Goal: Information Seeking & Learning: Understand process/instructions

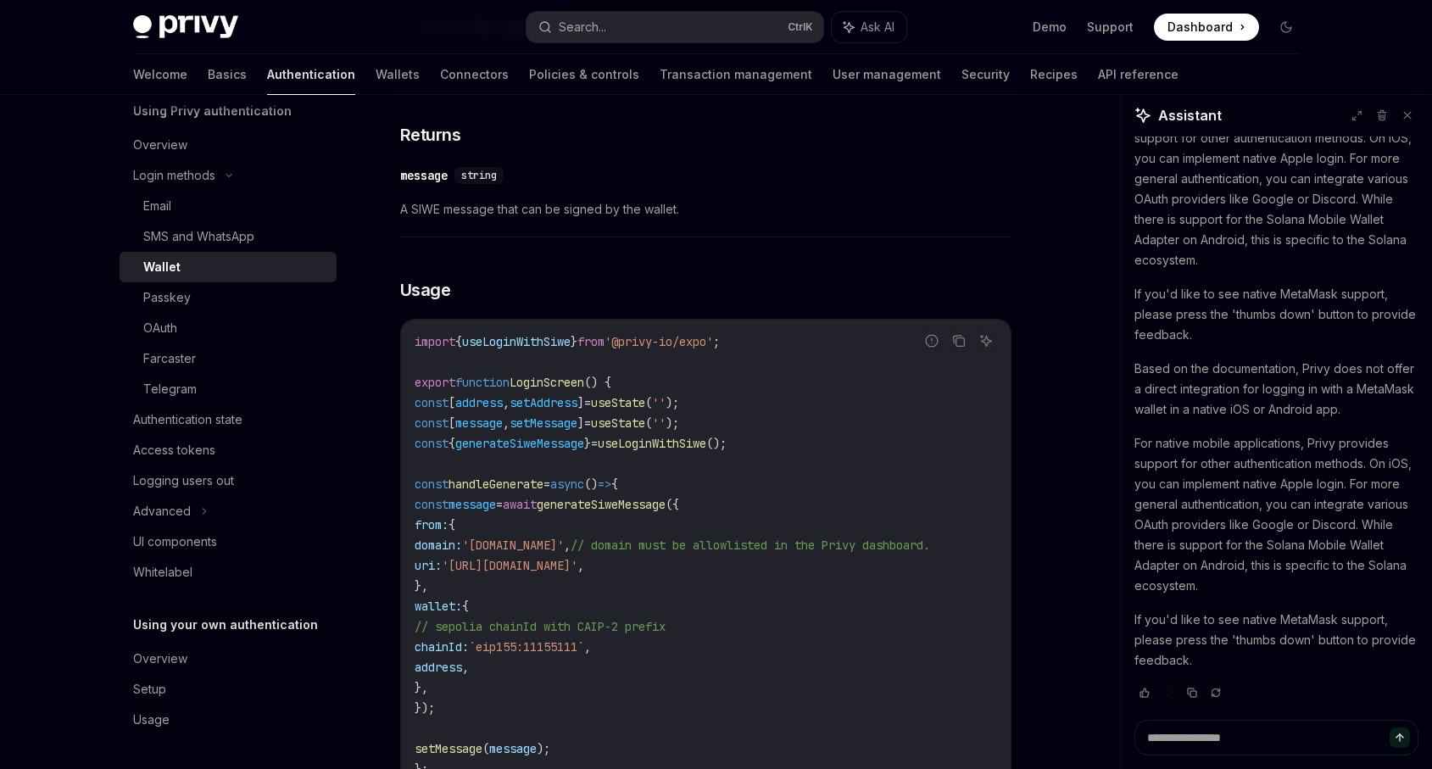
scroll to position [1414, 0]
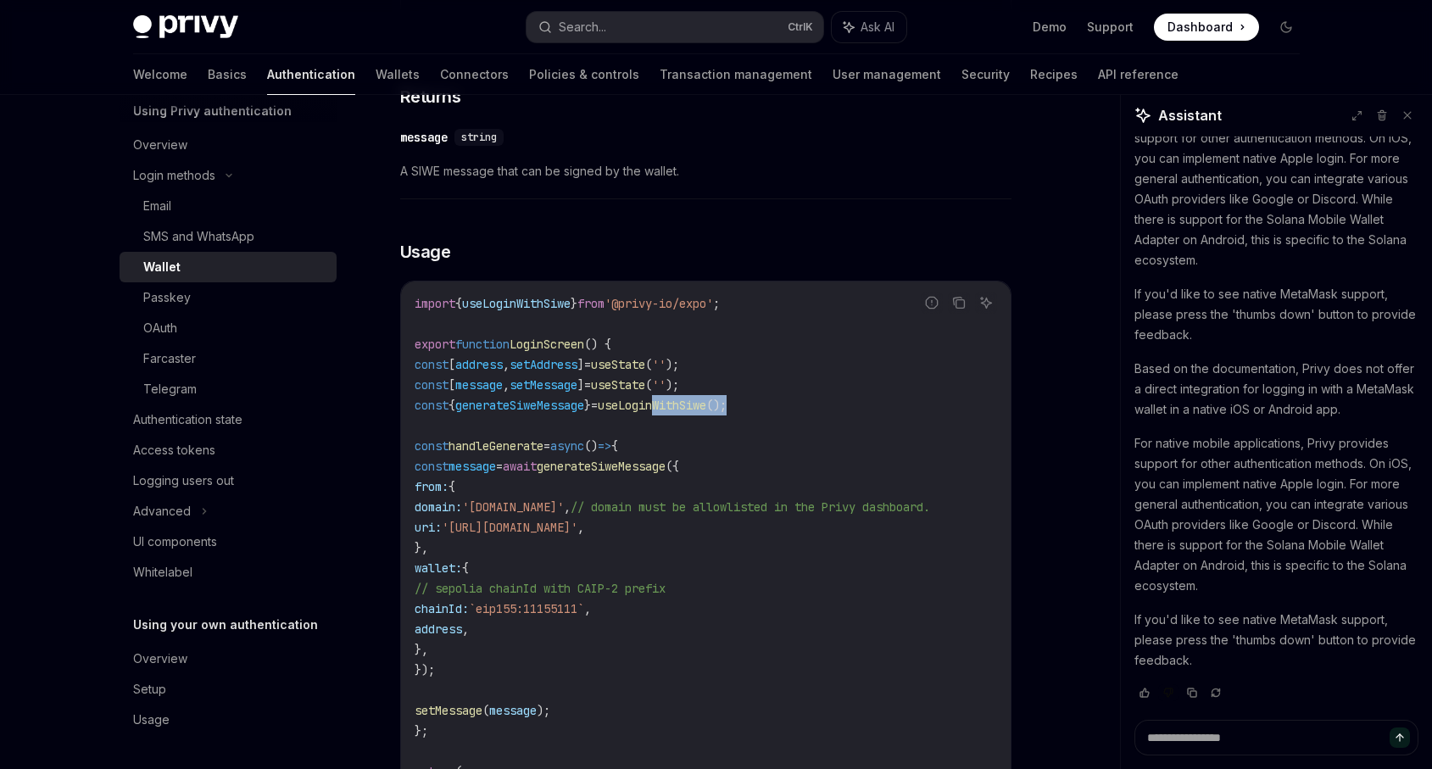
drag, startPoint x: 756, startPoint y: 410, endPoint x: 678, endPoint y: 410, distance: 77.2
click at [678, 410] on code "import { useLoginWithSiwe } from '@privy-io/expo' ; export function LoginScreen…" at bounding box center [706, 679] width 583 height 773
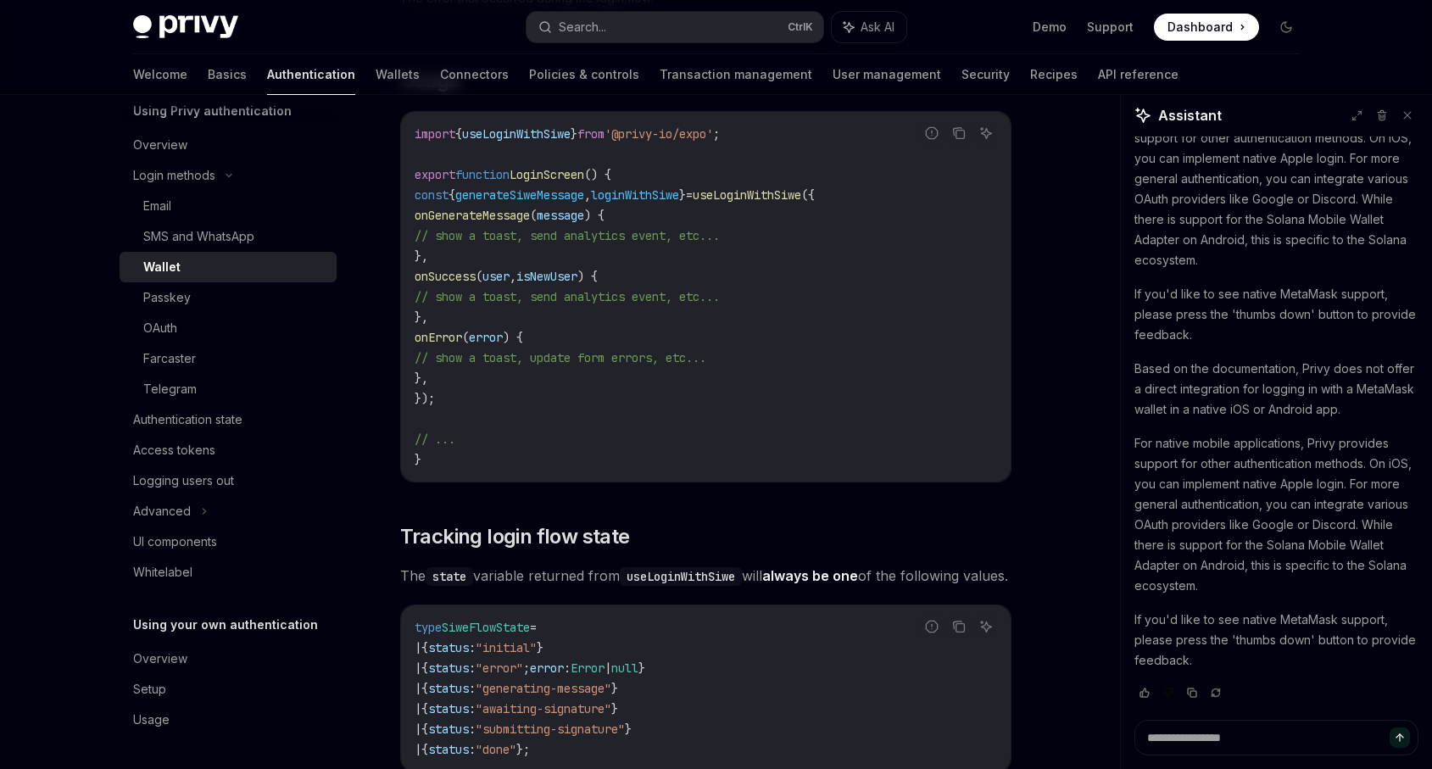
scroll to position [5088, 0]
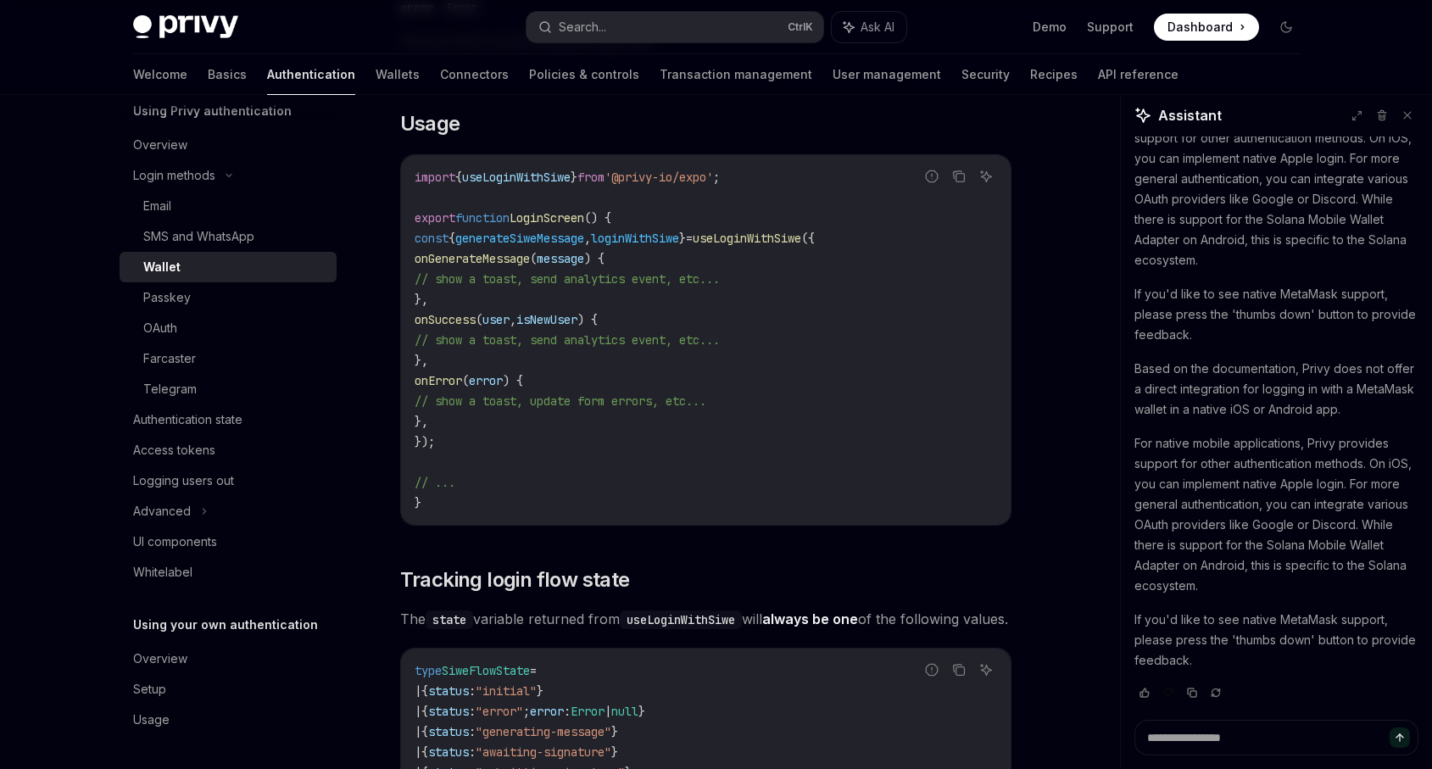
drag, startPoint x: 460, startPoint y: 375, endPoint x: 385, endPoint y: 342, distance: 82.4
click at [490, 375] on code "import { useLoginWithSiwe } from '@privy-io/expo' ; export function LoginScreen…" at bounding box center [706, 340] width 583 height 346
drag, startPoint x: 464, startPoint y: 444, endPoint x: 366, endPoint y: 285, distance: 186.9
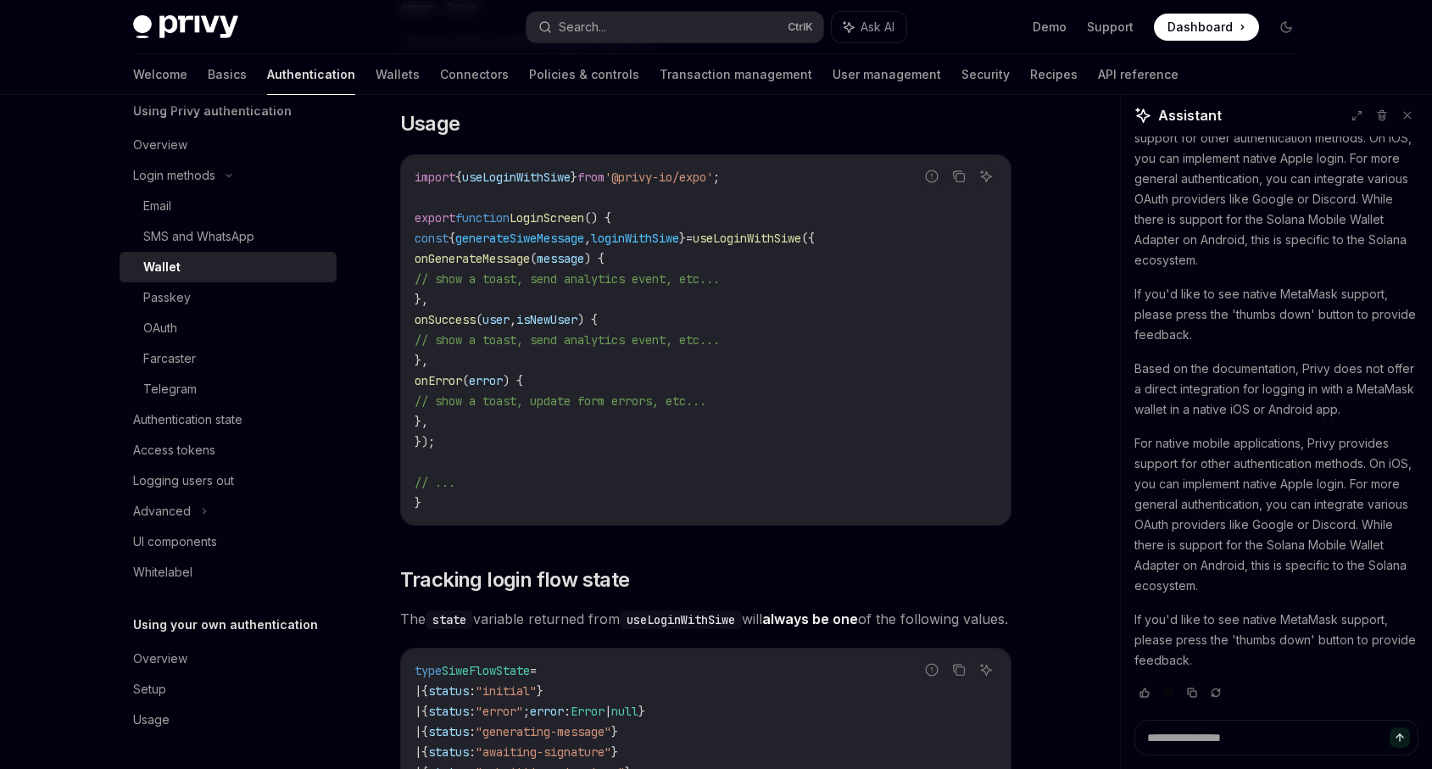
click at [548, 449] on code "import { useLoginWithSiwe } from '@privy-io/expo' ; export function LoginScreen…" at bounding box center [706, 340] width 583 height 346
drag, startPoint x: 461, startPoint y: 464, endPoint x: 393, endPoint y: 263, distance: 212.1
copy code "const { generateSiweMessage , loginWithSiwe } = useLoginWithSiwe ({ onGenerateM…"
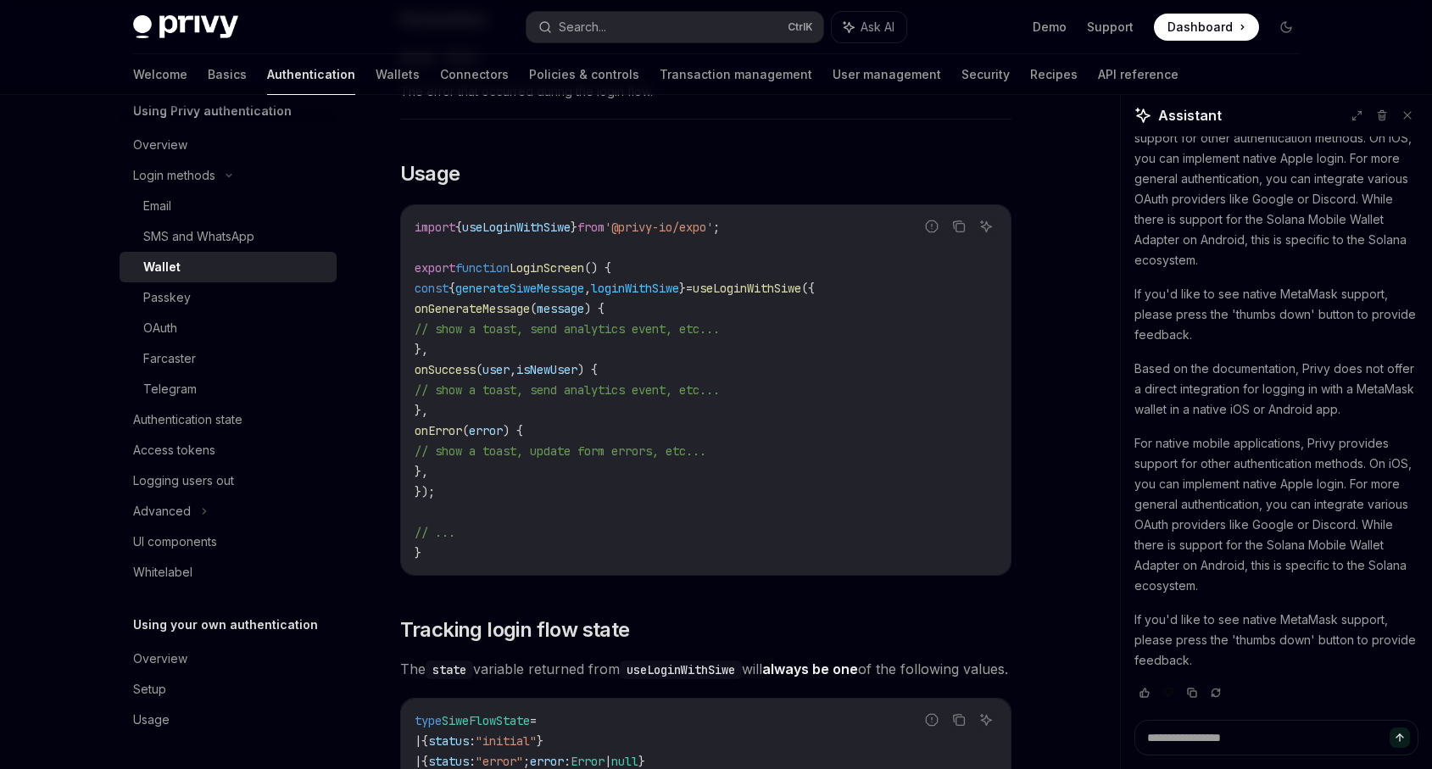
scroll to position [4986, 0]
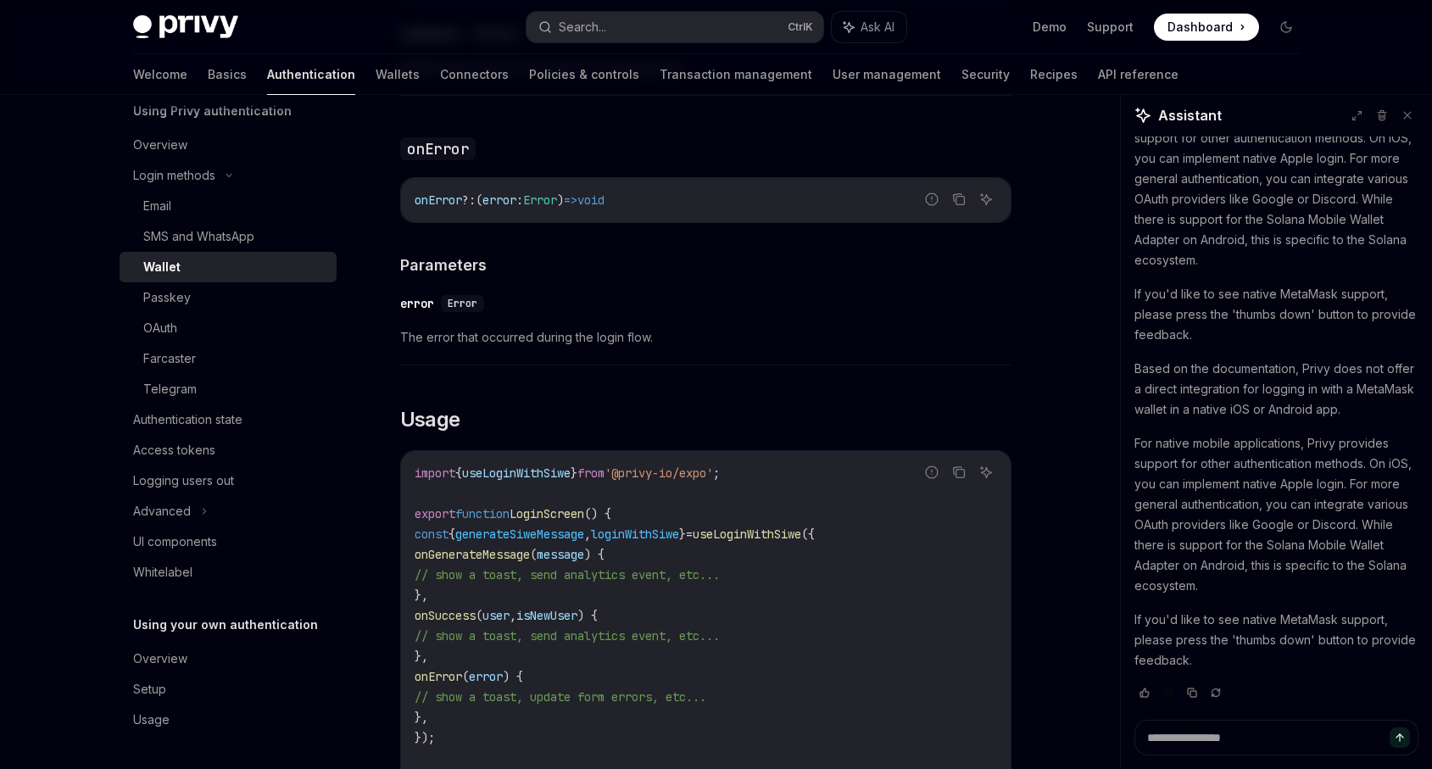
scroll to position [4274, 0]
